Goal: Task Accomplishment & Management: Manage account settings

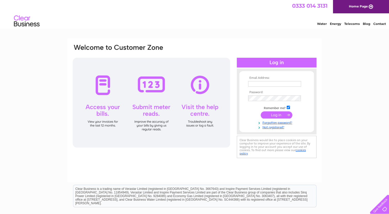
type input "accounts@merson-signs.com"
click at [276, 114] on input "submit" at bounding box center [276, 114] width 32 height 7
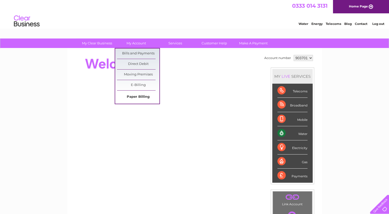
click at [143, 99] on link "Paper Billing" at bounding box center [138, 97] width 42 height 10
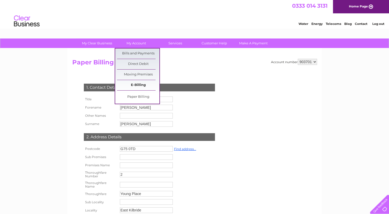
click at [141, 86] on link "E-Billing" at bounding box center [138, 85] width 42 height 10
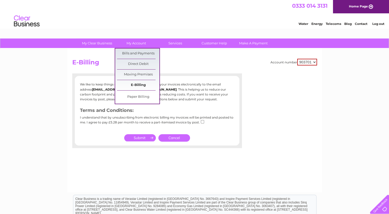
click at [141, 85] on link "E-Billing" at bounding box center [138, 85] width 42 height 10
